Goal: Information Seeking & Learning: Learn about a topic

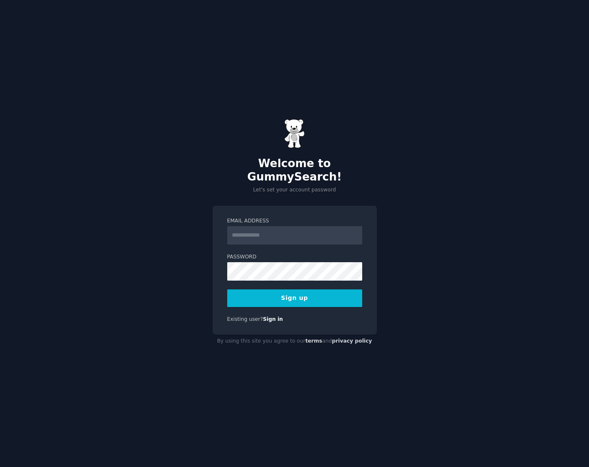
click at [278, 230] on input "Email Address" at bounding box center [294, 235] width 135 height 18
type input "**********"
click at [301, 293] on button "Sign up" at bounding box center [294, 299] width 135 height 18
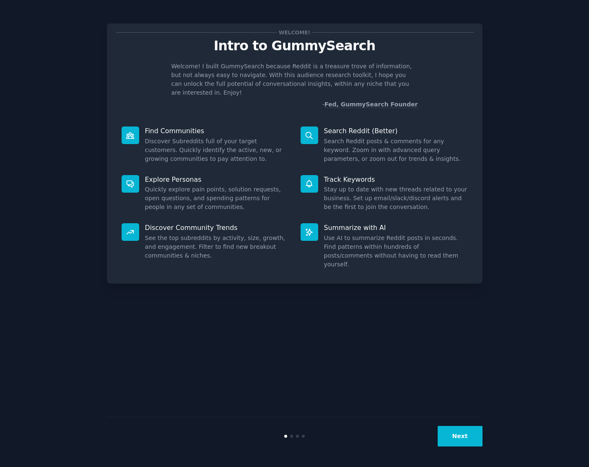
drag, startPoint x: 462, startPoint y: 443, endPoint x: 466, endPoint y: 447, distance: 5.9
click at [466, 447] on div "Next" at bounding box center [295, 436] width 376 height 39
click at [477, 438] on button "Next" at bounding box center [460, 436] width 45 height 21
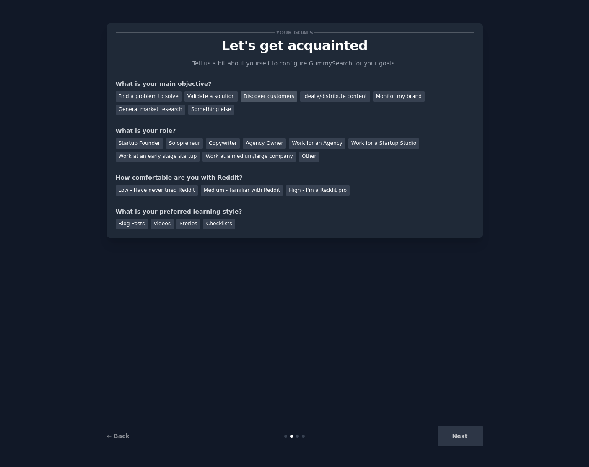
click at [258, 99] on div "Discover customers" at bounding box center [269, 96] width 57 height 10
click at [300, 95] on div "Ideate/distribute content" at bounding box center [335, 96] width 70 height 10
click at [186, 105] on div "General market research" at bounding box center [151, 110] width 70 height 10
click at [348, 143] on div "Work for a Startup Studio" at bounding box center [383, 143] width 71 height 10
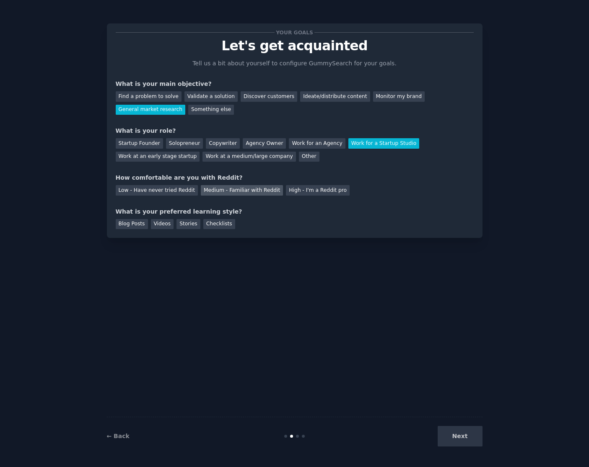
click at [226, 191] on div "Medium - Familiar with Reddit" at bounding box center [242, 190] width 82 height 10
click at [183, 225] on div "Stories" at bounding box center [187, 224] width 23 height 10
click at [213, 225] on div "Checklists" at bounding box center [219, 224] width 32 height 10
click at [157, 226] on div "Videos" at bounding box center [162, 224] width 23 height 10
click at [445, 437] on button "Next" at bounding box center [460, 436] width 45 height 21
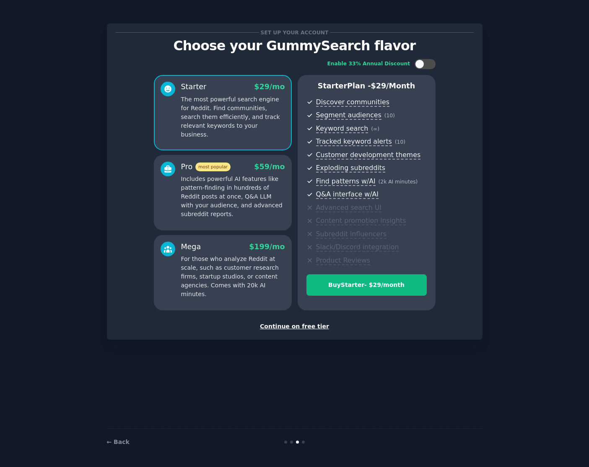
click at [305, 326] on div "Continue on free tier" at bounding box center [295, 326] width 358 height 9
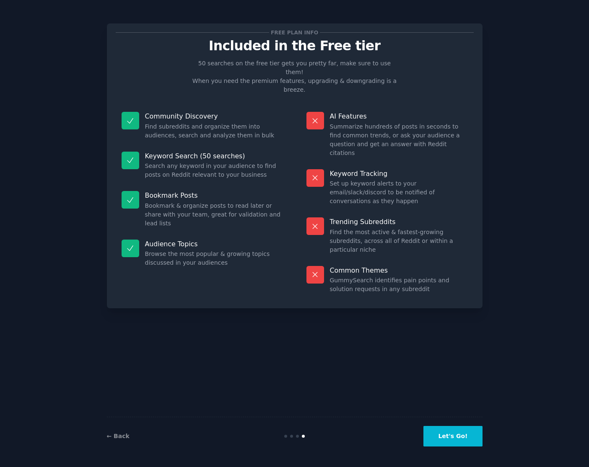
click at [452, 442] on button "Let's Go!" at bounding box center [452, 436] width 59 height 21
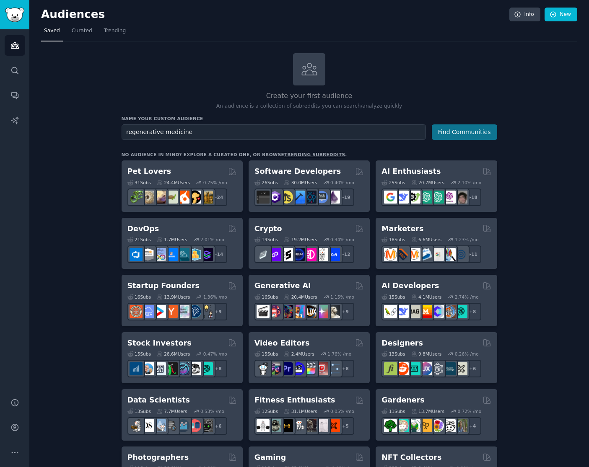
type input "regenerative medicine"
click at [476, 134] on button "Find Communities" at bounding box center [464, 133] width 65 height 16
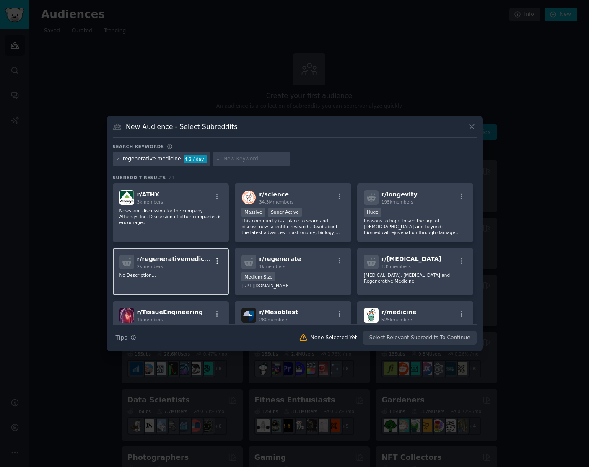
click at [218, 263] on icon "button" at bounding box center [217, 261] width 8 height 8
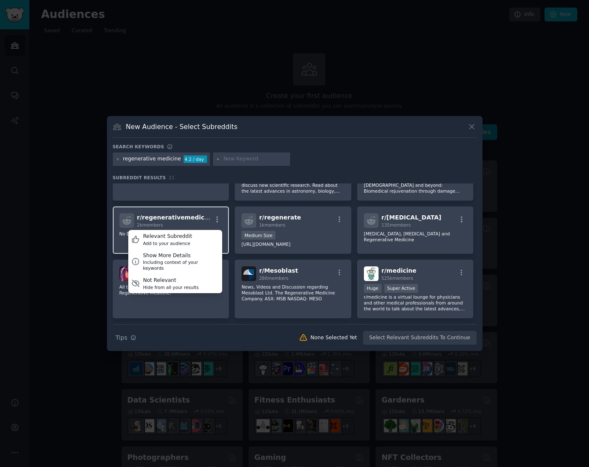
scroll to position [42, 0]
click at [199, 241] on div "Relevant Subreddit Add to your audience" at bounding box center [175, 239] width 94 height 19
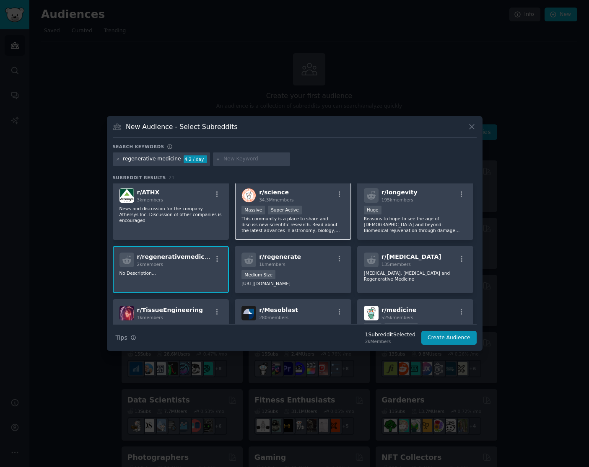
scroll to position [0, 0]
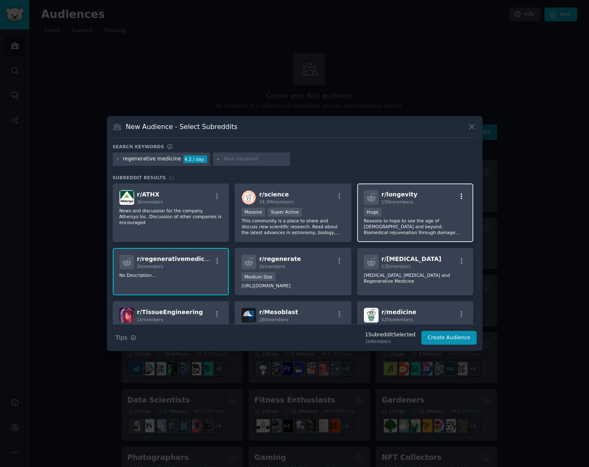
click at [461, 194] on icon "button" at bounding box center [462, 196] width 2 height 6
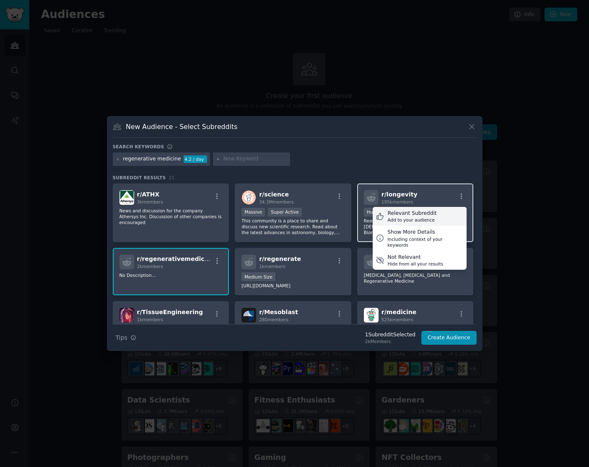
click at [440, 214] on div "Relevant Subreddit Add to your audience" at bounding box center [420, 216] width 94 height 19
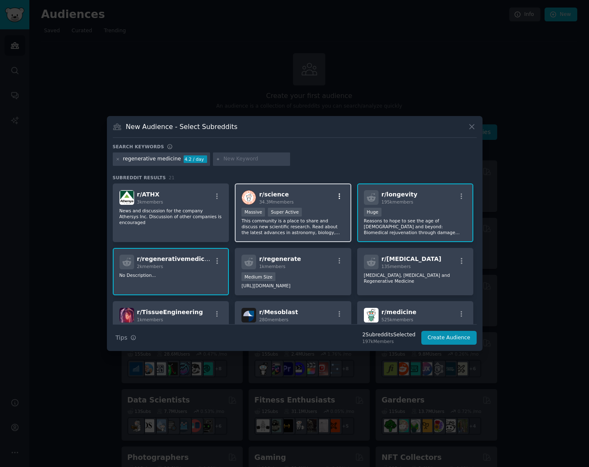
click at [337, 196] on icon "button" at bounding box center [340, 197] width 8 height 8
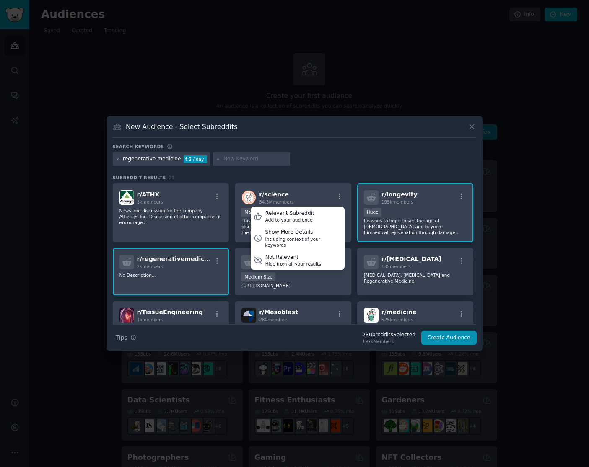
click at [332, 179] on h3 "Subreddit Results 21" at bounding box center [295, 178] width 364 height 6
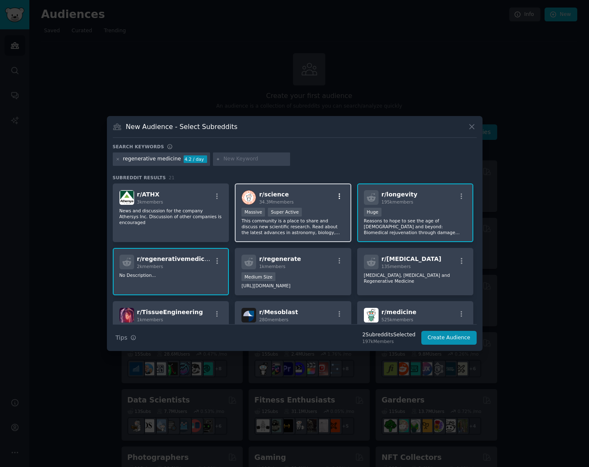
click at [339, 195] on icon "button" at bounding box center [340, 197] width 8 height 8
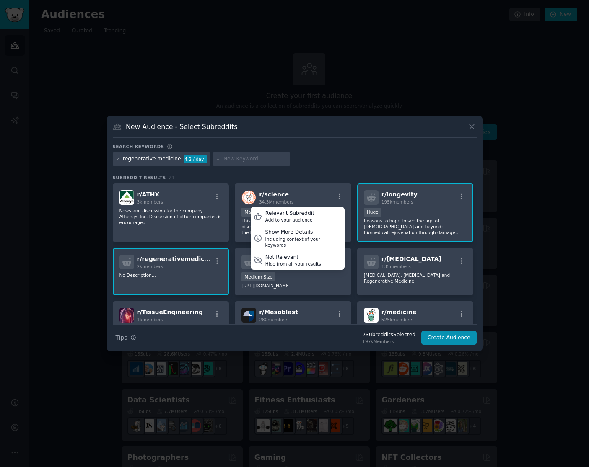
click at [333, 165] on div "regenerative medicine 4.2 / day" at bounding box center [295, 161] width 364 height 16
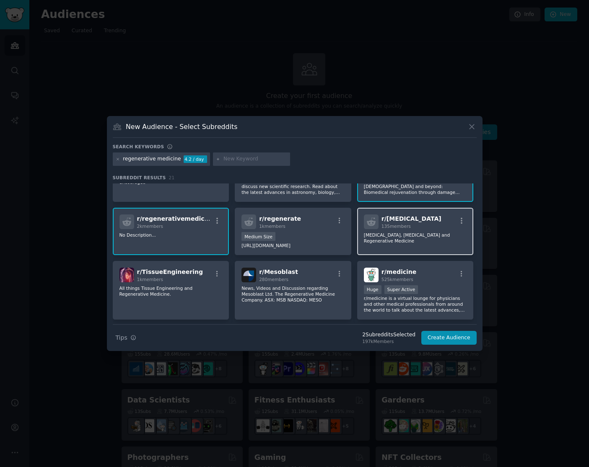
scroll to position [42, 0]
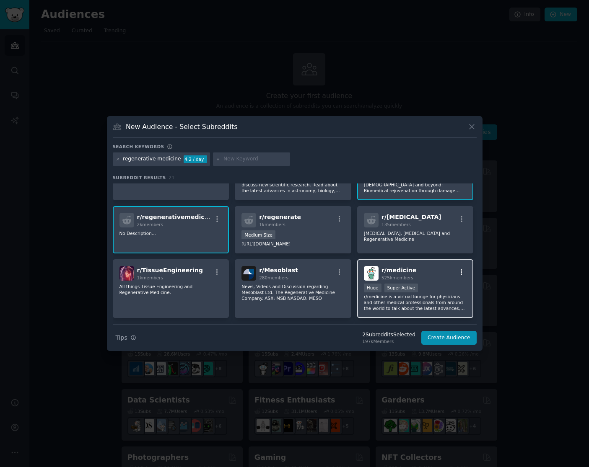
click at [461, 272] on icon "button" at bounding box center [462, 273] width 8 height 8
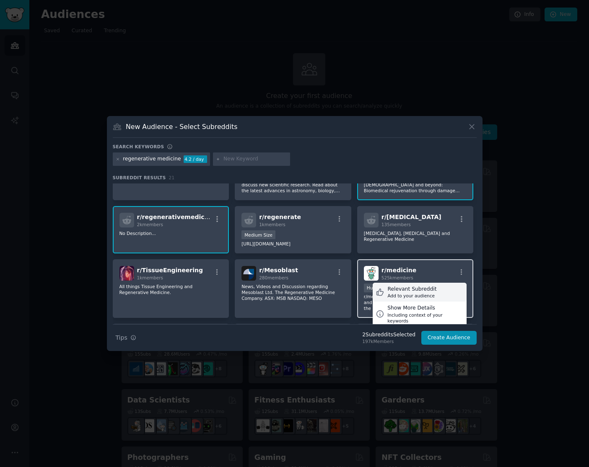
click at [435, 292] on div "Relevant Subreddit Add to your audience" at bounding box center [420, 292] width 94 height 19
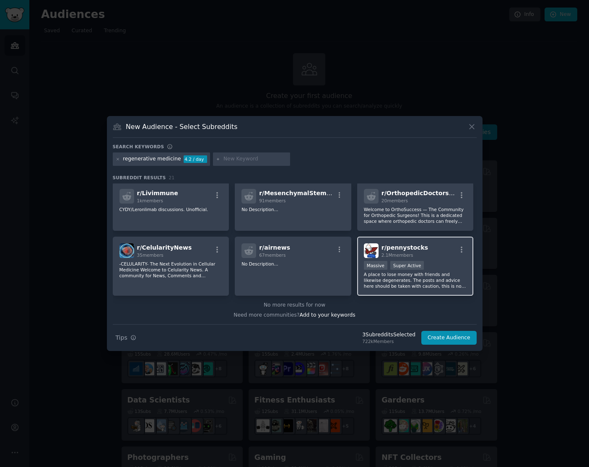
scroll to position [314, 0]
click at [229, 161] on input "text" at bounding box center [255, 160] width 64 height 8
type input "longevity"
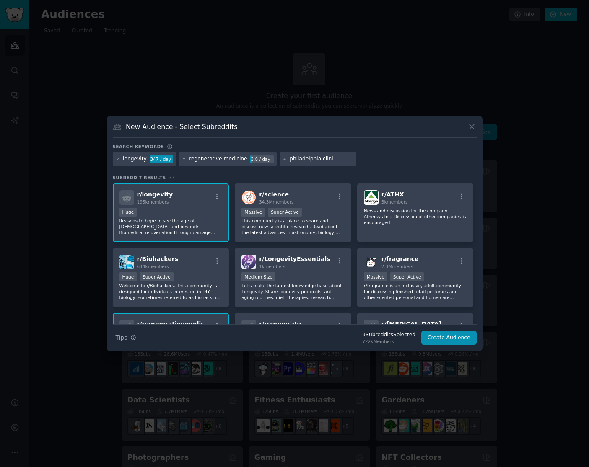
type input "philadelphia clinic"
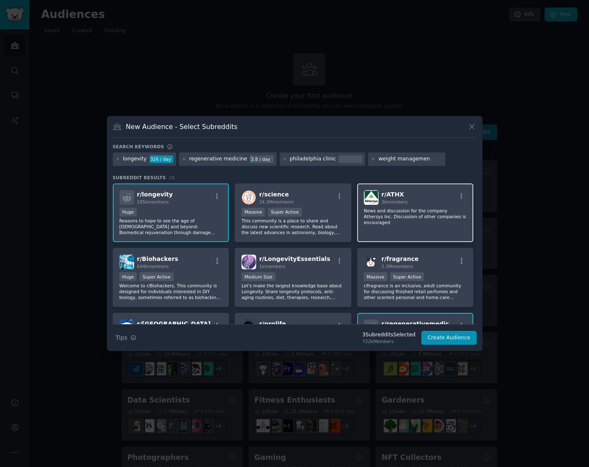
type input "[MEDICAL_DATA]"
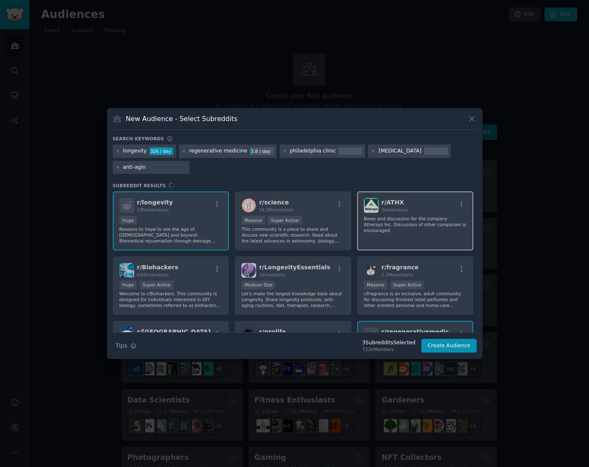
type input "anti-aging"
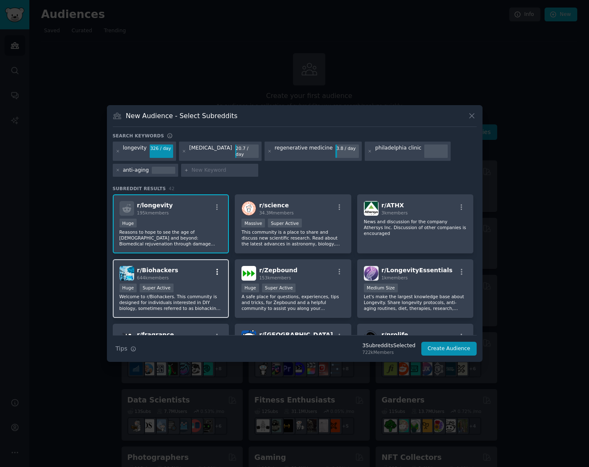
click at [218, 268] on icon "button" at bounding box center [217, 272] width 8 height 8
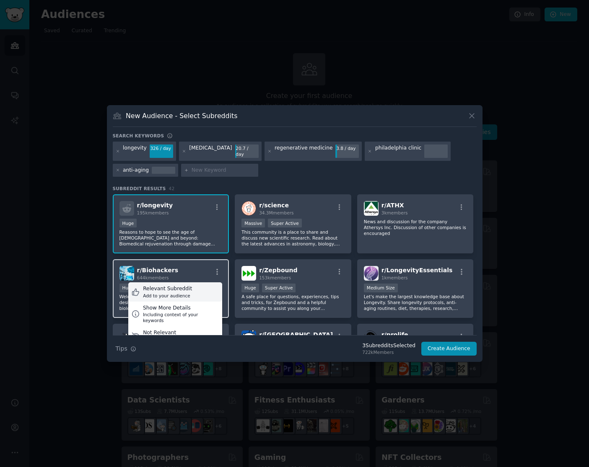
click at [202, 285] on div "Relevant Subreddit Add to your audience" at bounding box center [175, 292] width 94 height 19
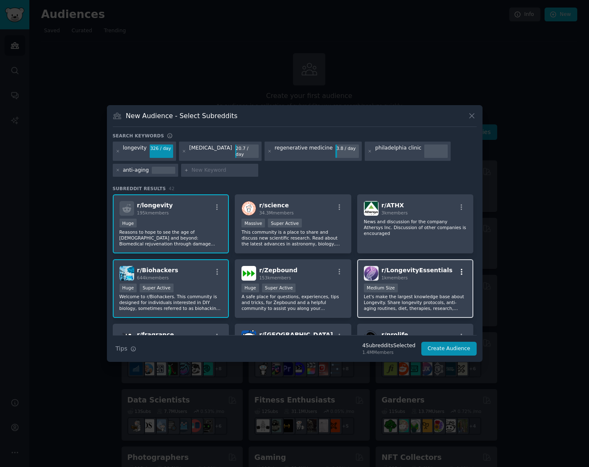
click at [458, 268] on icon "button" at bounding box center [462, 272] width 8 height 8
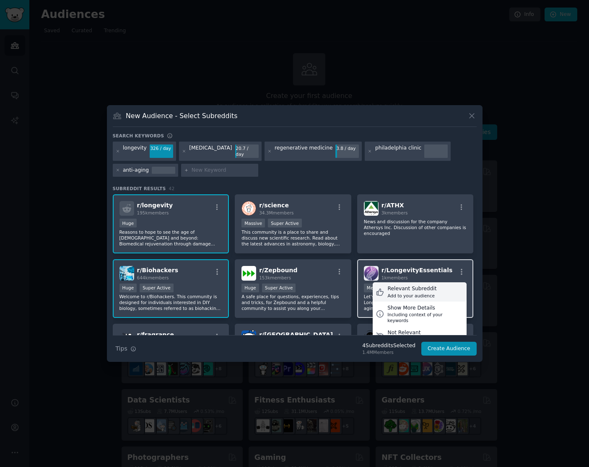
click at [428, 288] on div "Relevant Subreddit" at bounding box center [411, 289] width 49 height 8
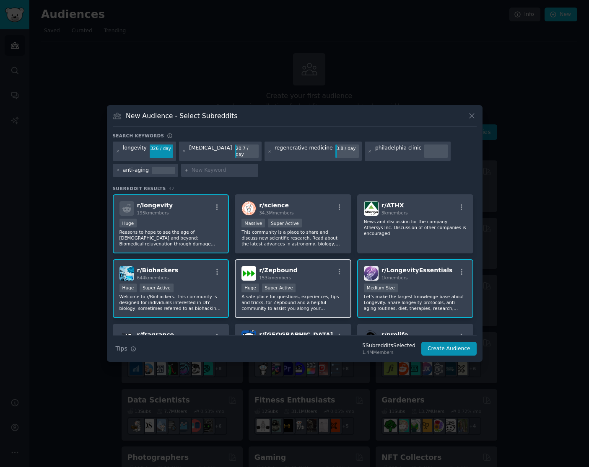
click at [336, 266] on div "r/ Zepbound 153k members" at bounding box center [292, 273] width 103 height 15
click at [339, 269] on icon "button" at bounding box center [340, 272] width 2 height 6
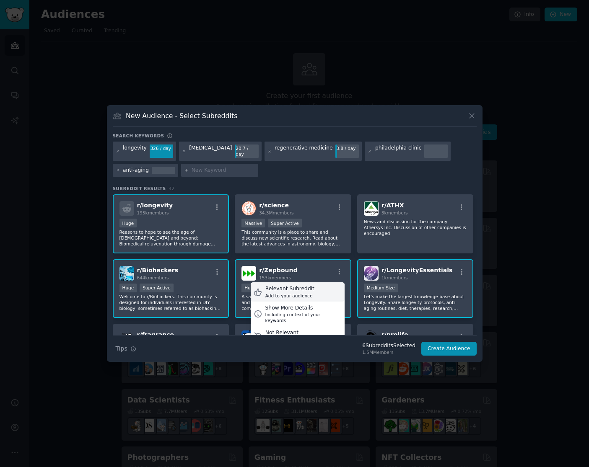
click at [316, 288] on div "Relevant Subreddit Add to your audience" at bounding box center [298, 292] width 94 height 19
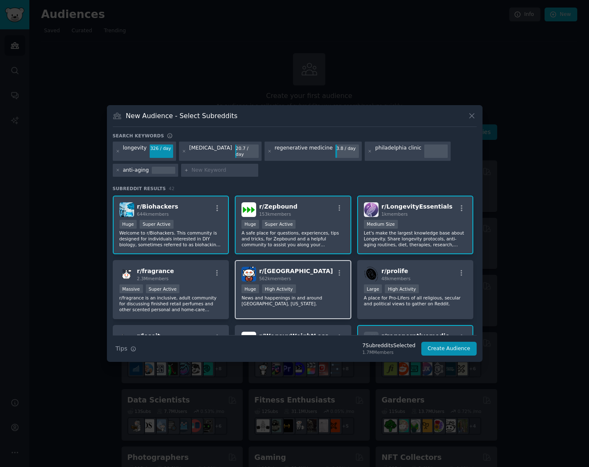
scroll to position [84, 0]
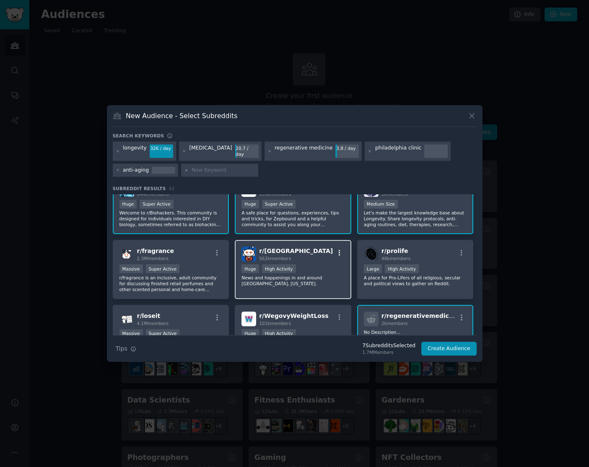
click at [337, 250] on icon "button" at bounding box center [340, 253] width 8 height 8
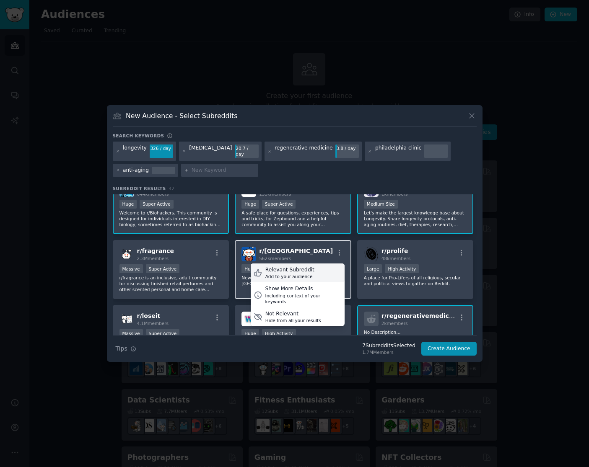
click at [320, 272] on div "Relevant Subreddit Add to your audience" at bounding box center [298, 273] width 94 height 19
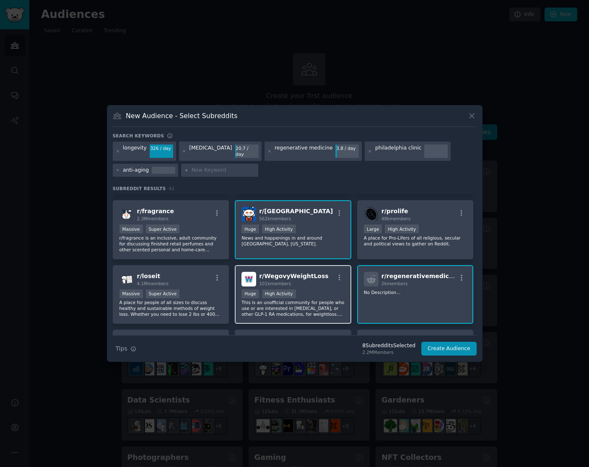
scroll to position [126, 0]
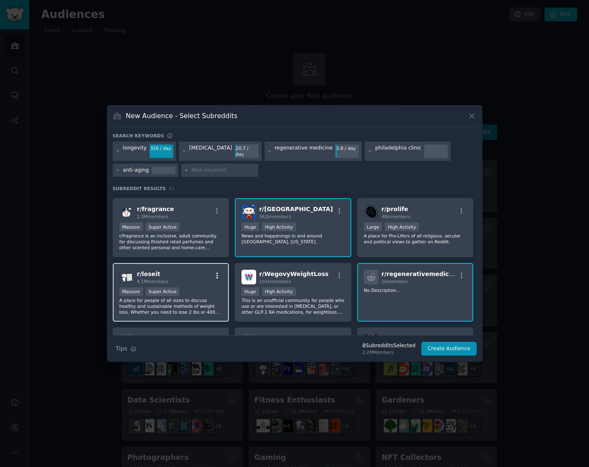
click at [216, 274] on icon "button" at bounding box center [217, 276] width 8 height 8
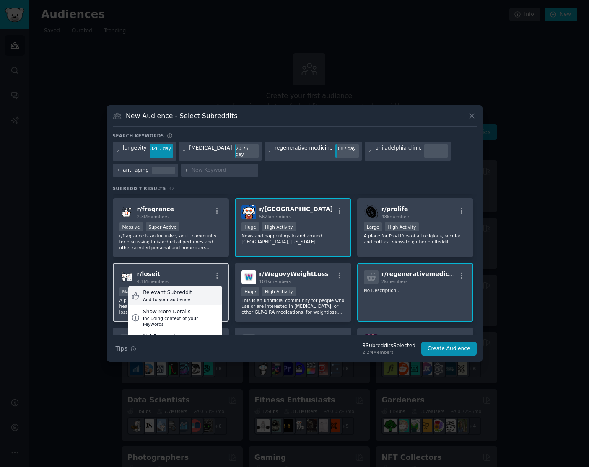
click at [192, 296] on div "Relevant Subreddit Add to your audience" at bounding box center [175, 295] width 94 height 19
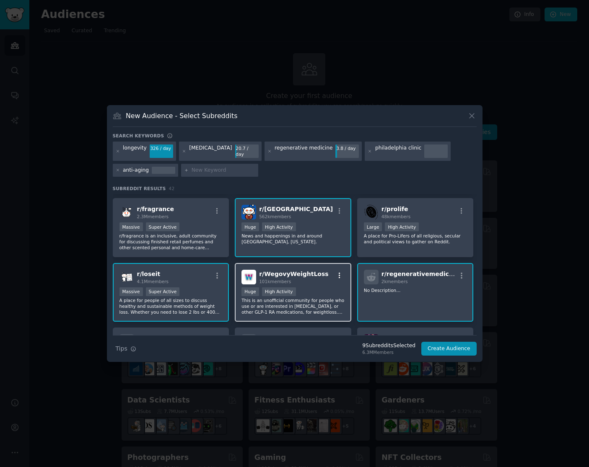
click at [341, 275] on icon "button" at bounding box center [340, 276] width 8 height 8
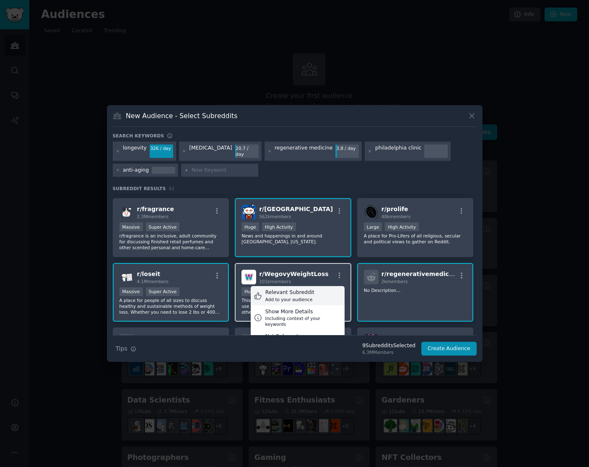
click at [319, 298] on div "Relevant Subreddit Add to your audience" at bounding box center [298, 295] width 94 height 19
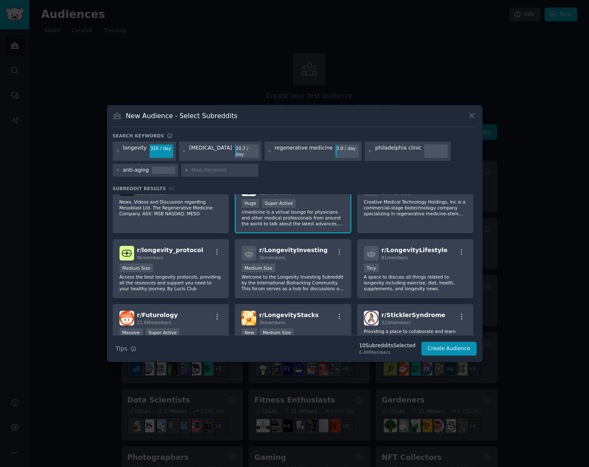
scroll to position [335, 0]
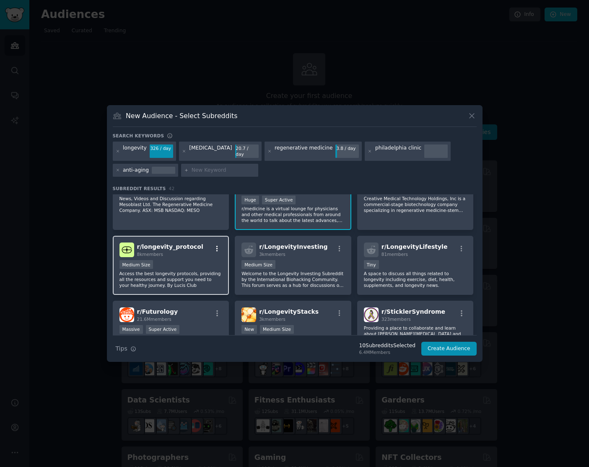
click at [218, 247] on icon "button" at bounding box center [217, 249] width 8 height 8
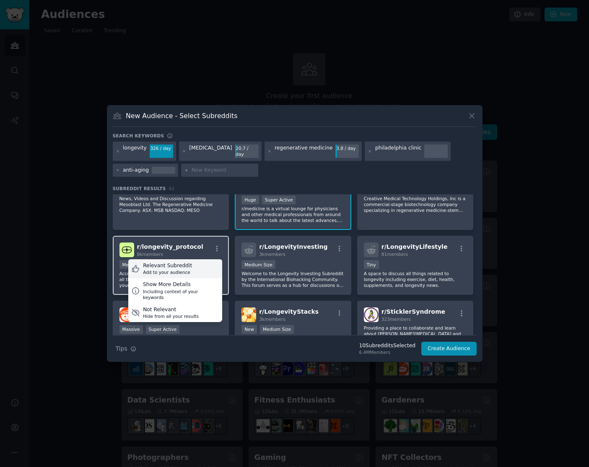
click at [206, 267] on div "Relevant Subreddit Add to your audience" at bounding box center [175, 269] width 94 height 19
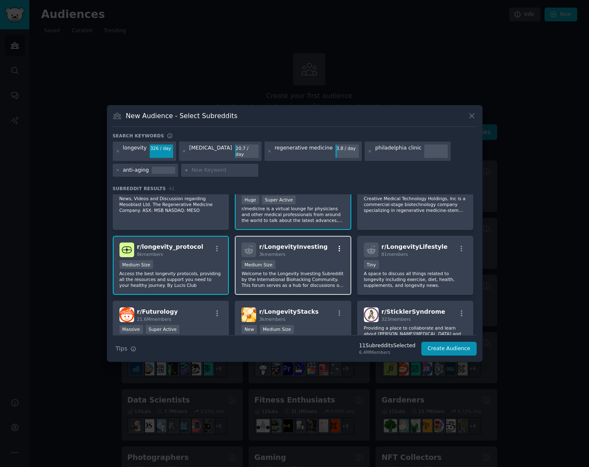
click at [336, 247] on icon "button" at bounding box center [340, 249] width 8 height 8
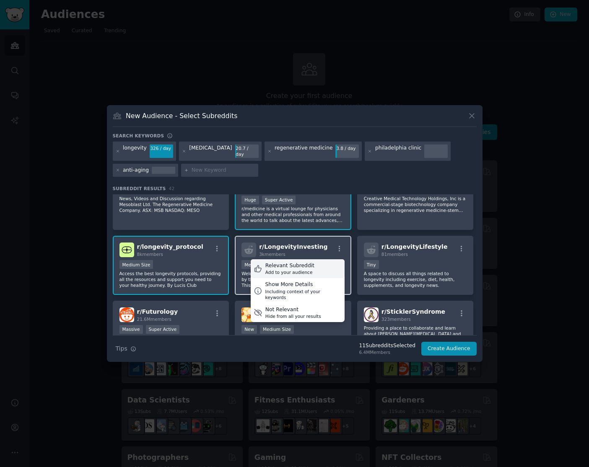
click at [305, 273] on div "Relevant Subreddit Add to your audience" at bounding box center [298, 269] width 94 height 19
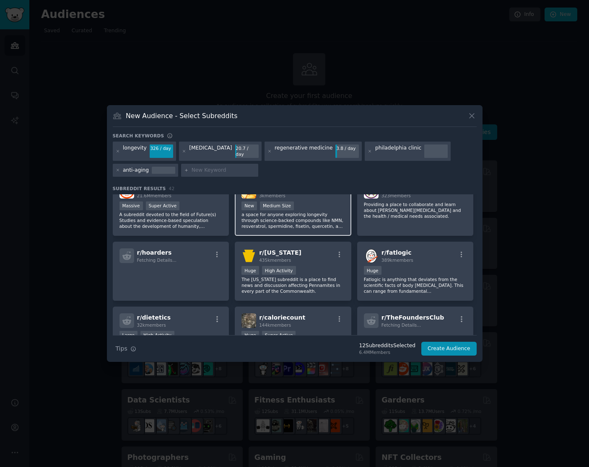
scroll to position [461, 0]
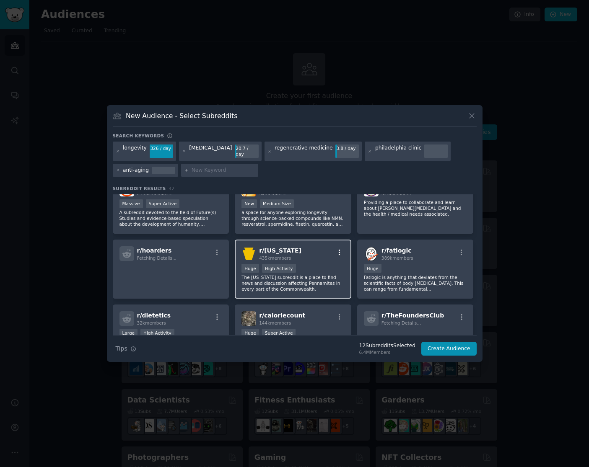
click at [340, 249] on icon "button" at bounding box center [340, 253] width 8 height 8
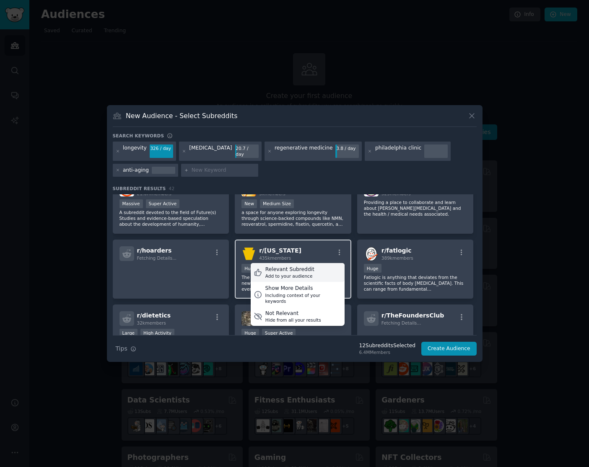
click at [316, 273] on div "Relevant Subreddit Add to your audience" at bounding box center [298, 272] width 94 height 19
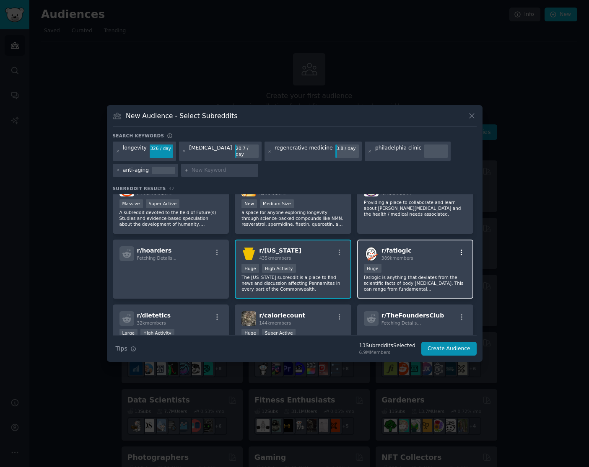
click at [458, 249] on icon "button" at bounding box center [462, 253] width 8 height 8
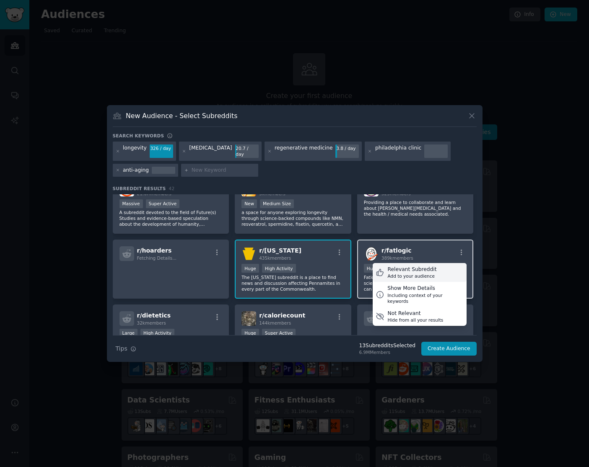
click at [436, 266] on div "Relevant Subreddit Add to your audience" at bounding box center [420, 272] width 94 height 19
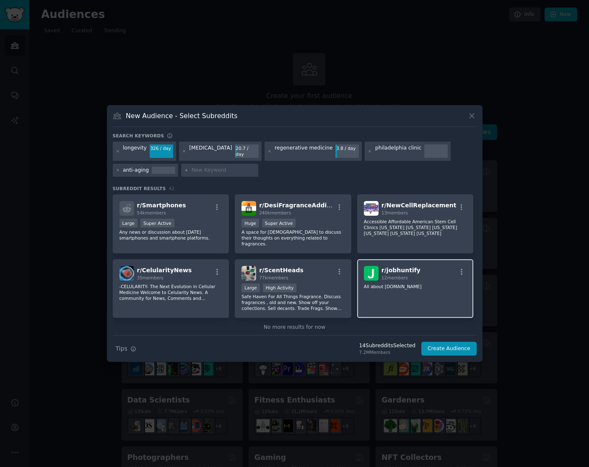
scroll to position [766, 0]
click at [442, 349] on button "Create Audience" at bounding box center [448, 349] width 55 height 14
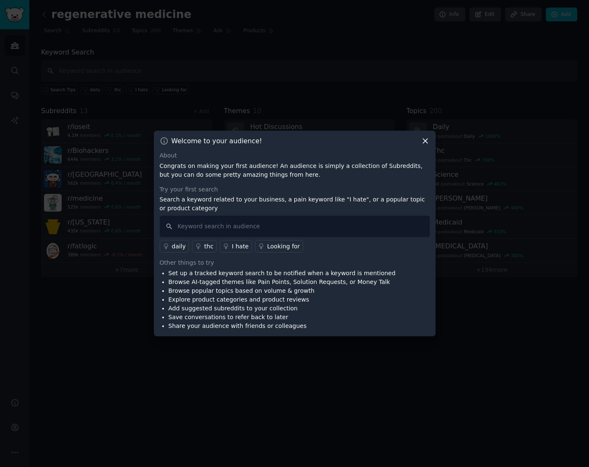
click at [423, 143] on icon at bounding box center [425, 141] width 5 height 5
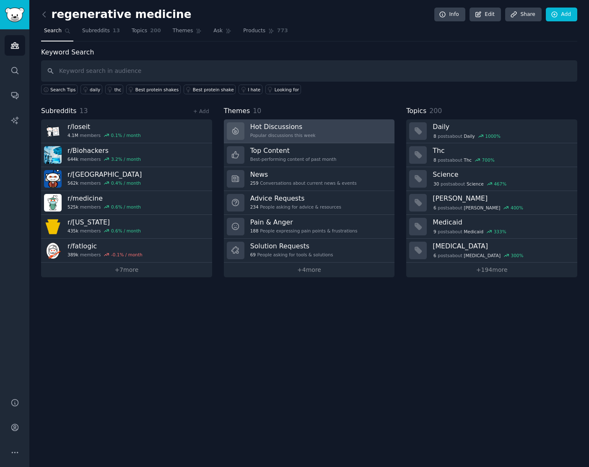
click at [329, 127] on link "Hot Discussions Popular discussions this week" at bounding box center [309, 131] width 171 height 24
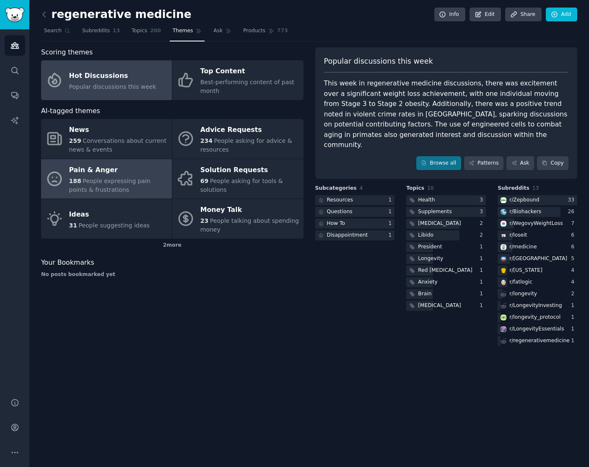
click at [149, 190] on div "188 People expressing pain points & frustrations" at bounding box center [118, 186] width 99 height 18
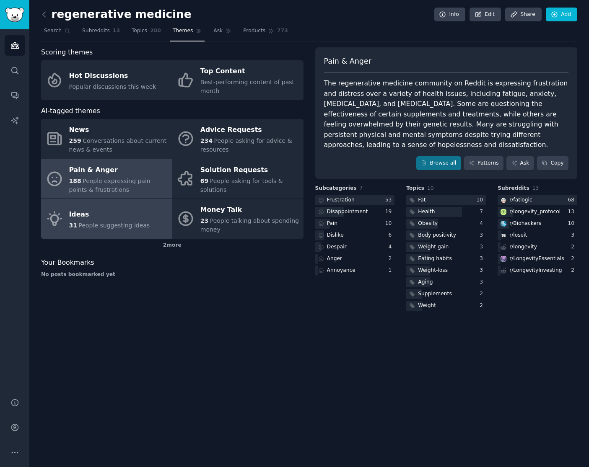
drag, startPoint x: 133, startPoint y: 219, endPoint x: 143, endPoint y: 217, distance: 9.4
click at [133, 218] on div "Ideas" at bounding box center [109, 214] width 81 height 13
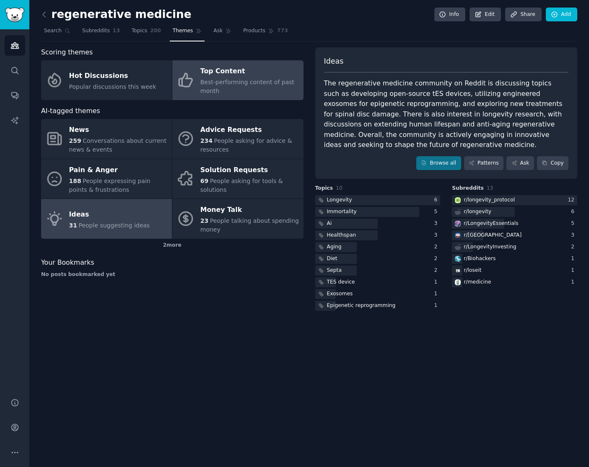
click at [263, 86] on span "Best-performing content of past month" at bounding box center [247, 87] width 94 height 16
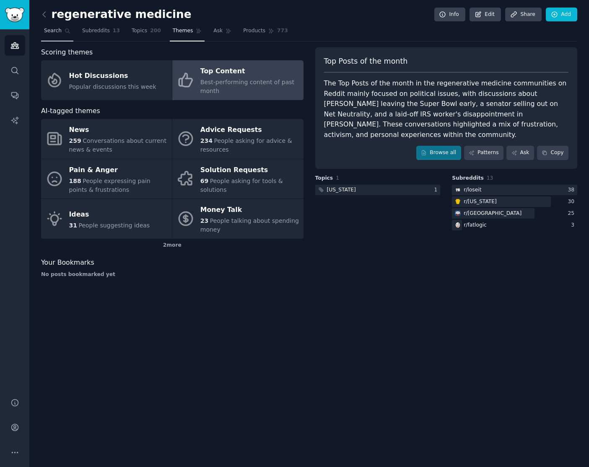
click at [54, 33] on span "Search" at bounding box center [53, 31] width 18 height 8
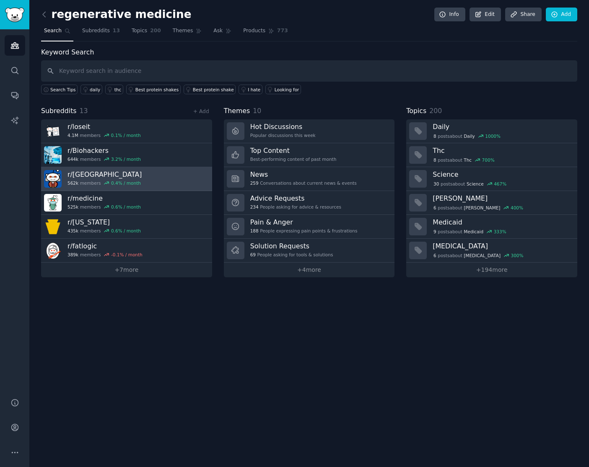
click at [144, 180] on link "r/ philadelphia 562k members 0.4 % / month" at bounding box center [126, 179] width 171 height 24
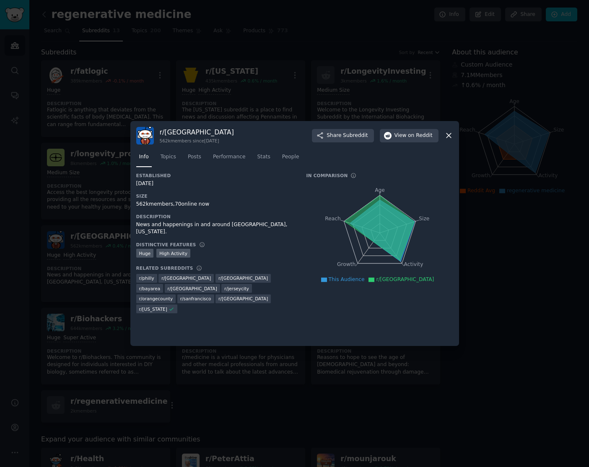
click at [451, 137] on icon at bounding box center [448, 135] width 9 height 9
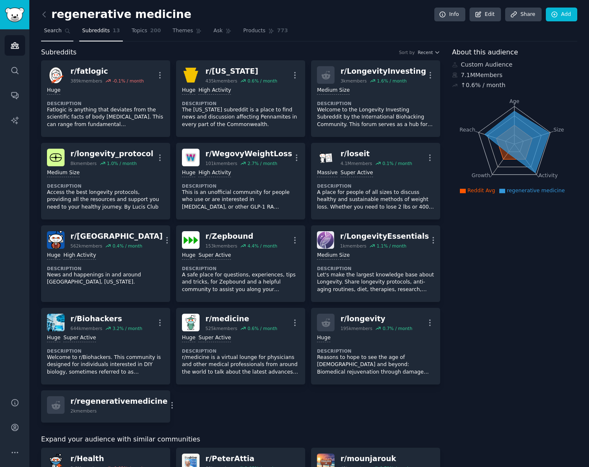
click at [57, 26] on link "Search" at bounding box center [57, 32] width 32 height 17
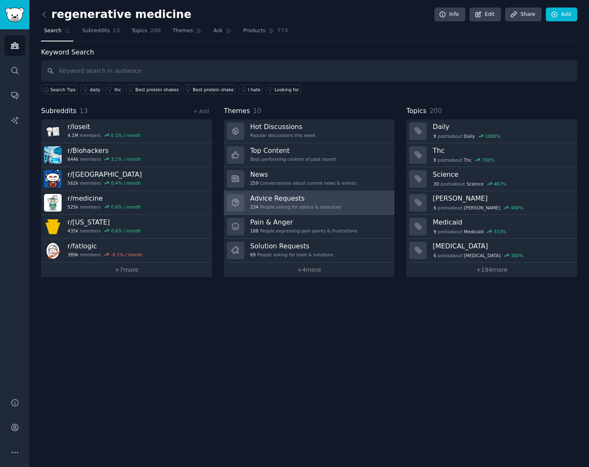
click at [345, 207] on link "Advice Requests 234 People asking for advice & resources" at bounding box center [309, 203] width 171 height 24
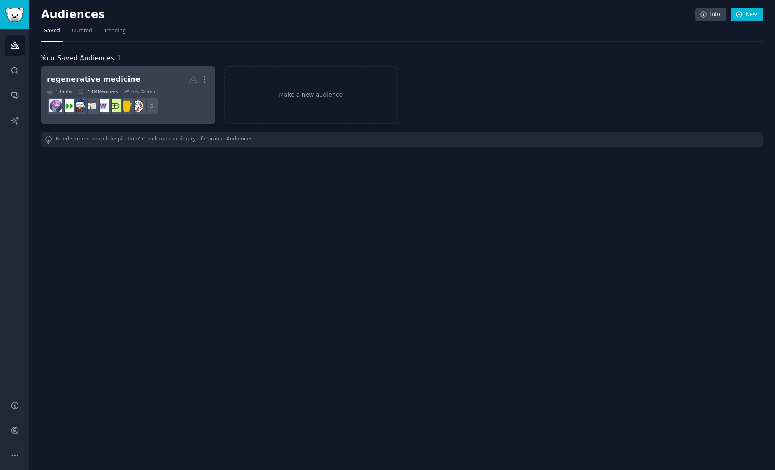
click at [165, 76] on h2 "regenerative medicine Custom Audience More" at bounding box center [128, 79] width 162 height 15
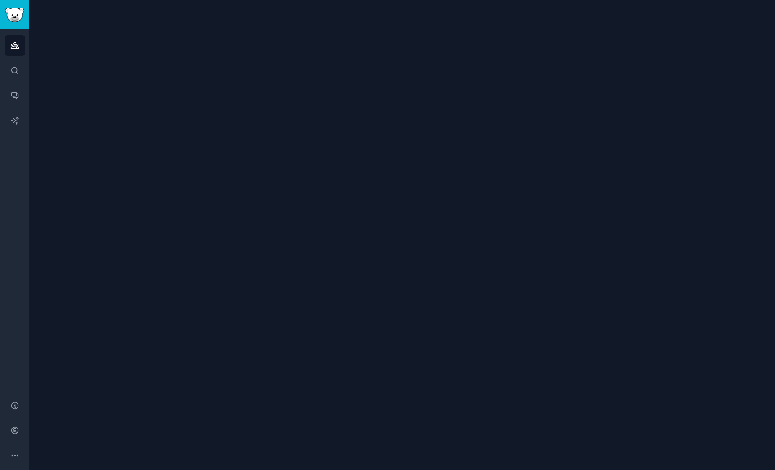
click at [165, 76] on div at bounding box center [401, 235] width 745 height 470
